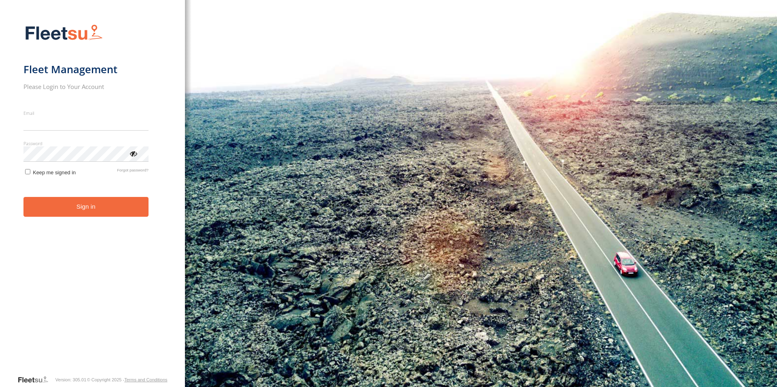
type input "**********"
click at [67, 218] on form "**********" at bounding box center [92, 197] width 138 height 356
click at [87, 213] on button "Sign in" at bounding box center [85, 207] width 125 height 20
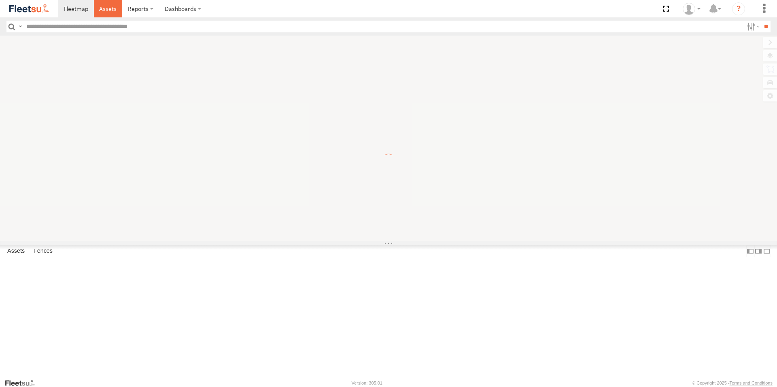
click at [103, 4] on link at bounding box center [108, 8] width 29 height 17
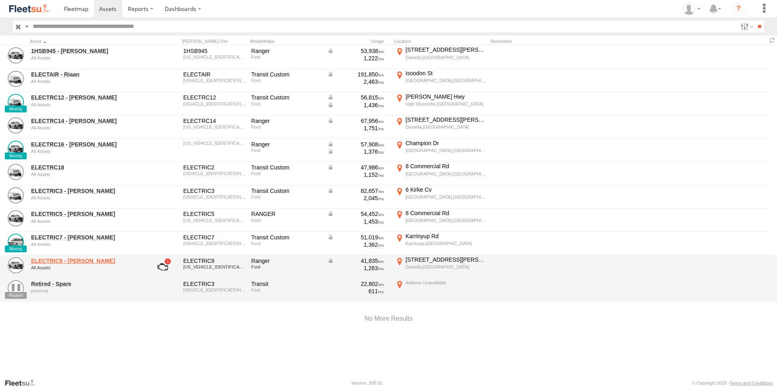
click at [62, 258] on link "ELECTRIC9 - Aaron" at bounding box center [86, 261] width 111 height 7
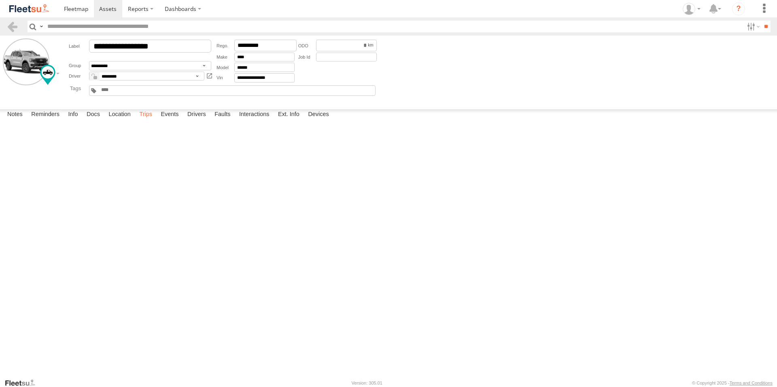
click at [148, 121] on label "Trips" at bounding box center [145, 114] width 21 height 11
click at [0, 0] on label "Nevin St Wangara,WA -31.7909 115.82118" at bounding box center [0, 0] width 0 height 0
click at [0, 0] on img at bounding box center [0, 0] width 0 height 0
click at [0, 0] on button "Map" at bounding box center [0, 0] width 0 height 0
click at [0, 0] on button "Drag Pegman onto the map to open Street View" at bounding box center [0, 0] width 0 height 0
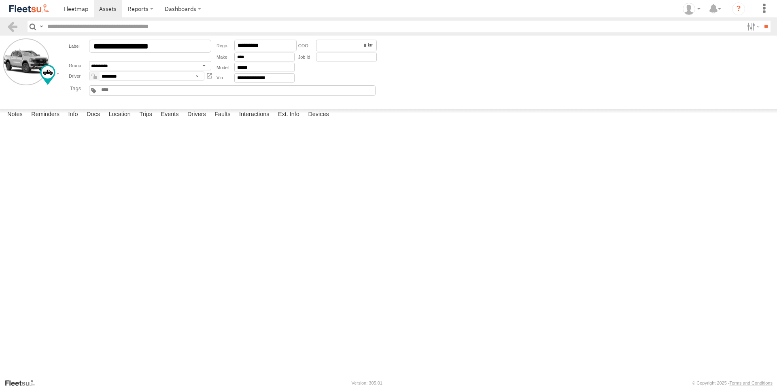
click at [0, 0] on img at bounding box center [0, 0] width 0 height 0
click at [0, 0] on label "×" at bounding box center [0, 0] width 0 height 0
click at [700, 10] on div at bounding box center [691, 9] width 23 height 12
click at [699, 58] on span at bounding box center [695, 57] width 14 height 9
